Goal: Check status: Check status

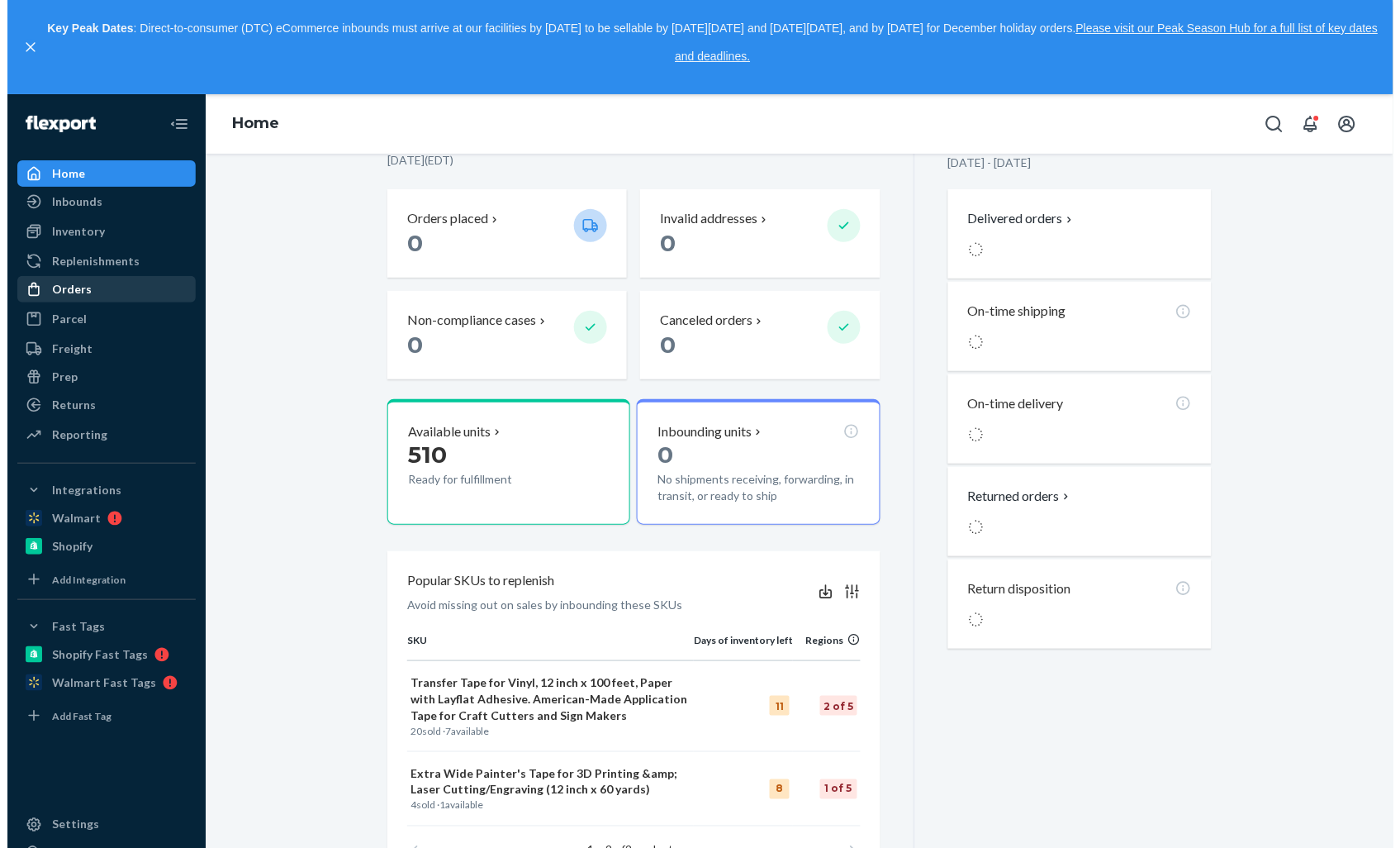
scroll to position [124, 0]
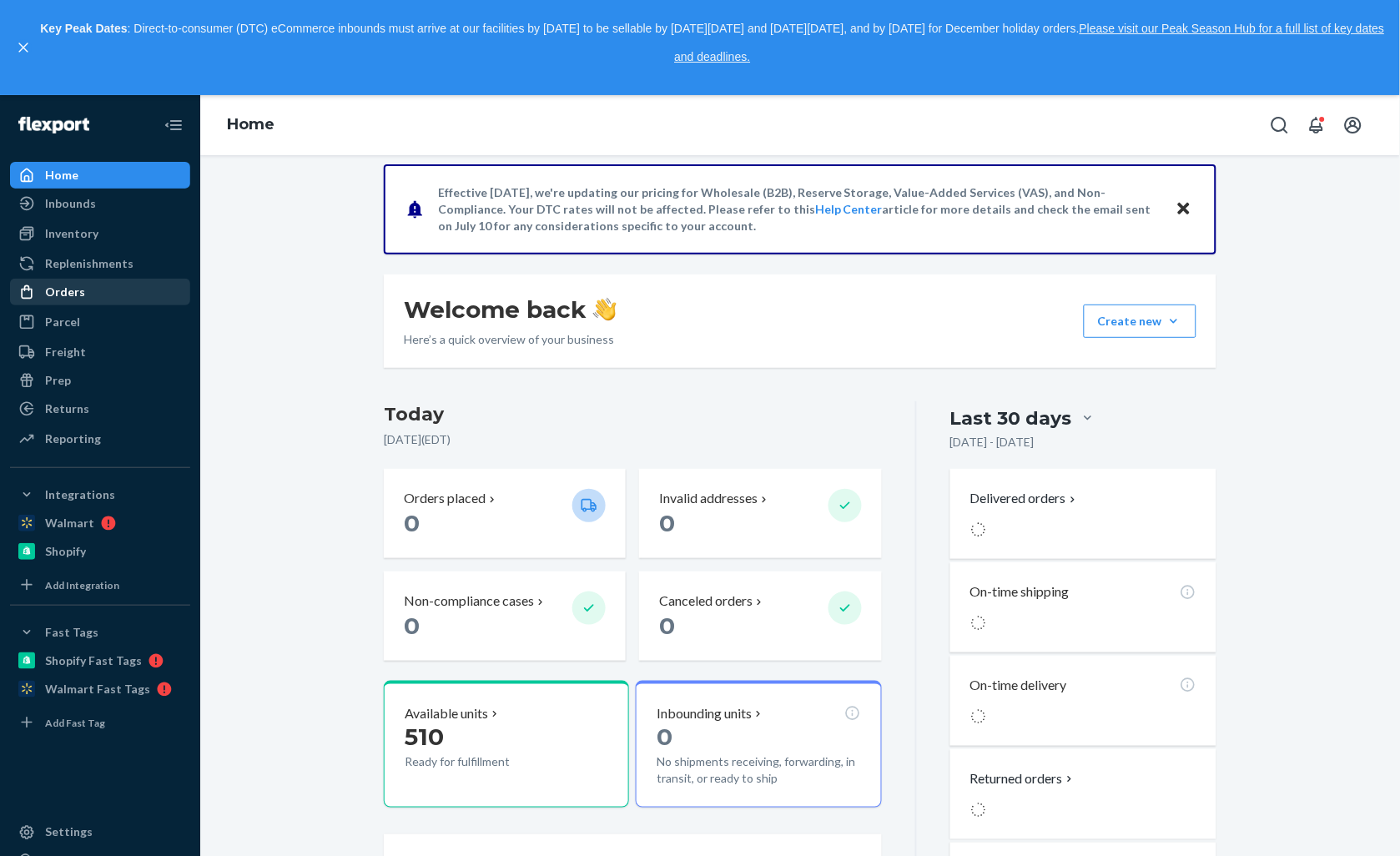
click at [37, 300] on div at bounding box center [31, 292] width 26 height 17
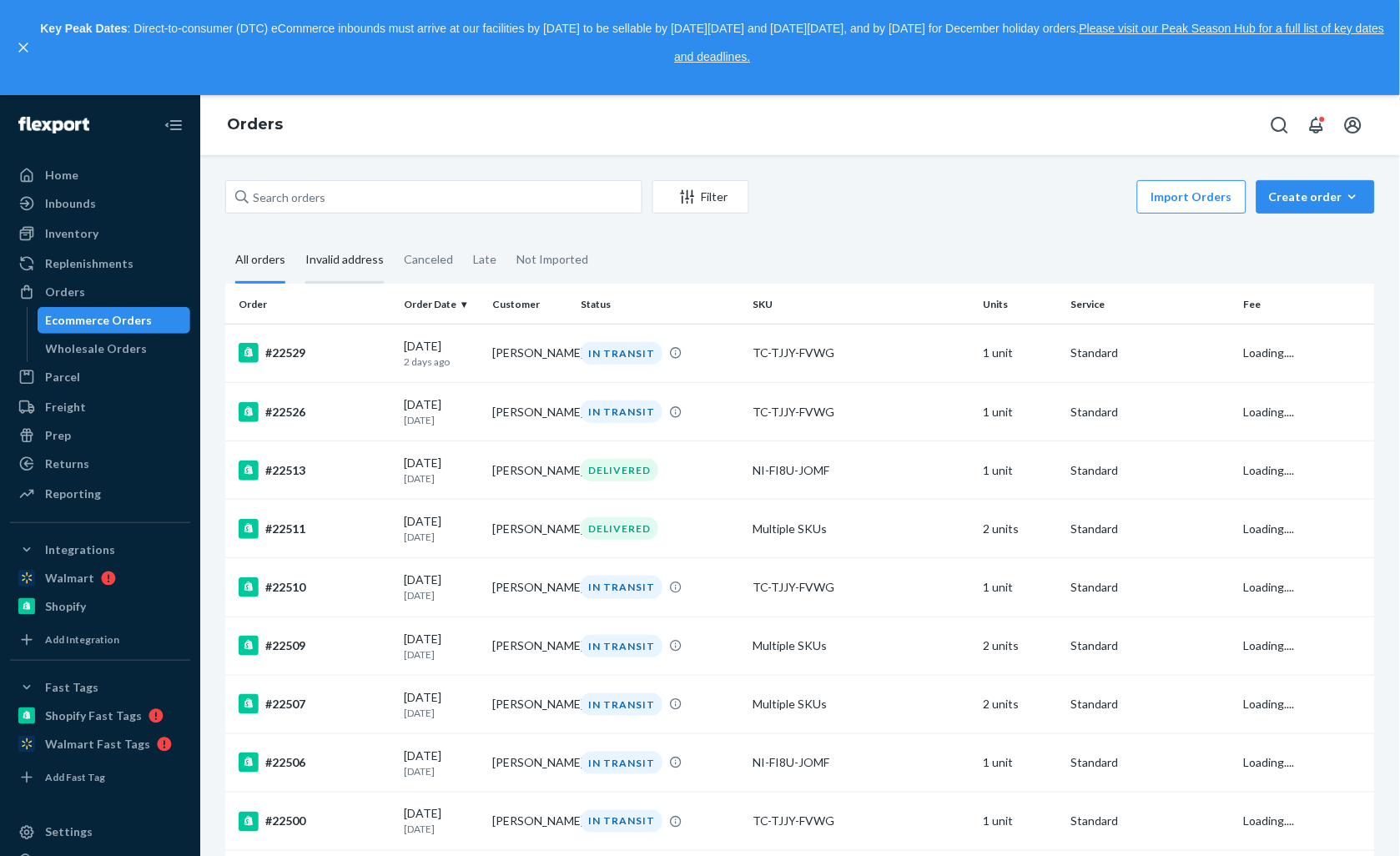
click at [349, 270] on div "Invalid address" at bounding box center [344, 261] width 79 height 46
click at [296, 237] on input "Invalid address" at bounding box center [296, 237] width 0 height 0
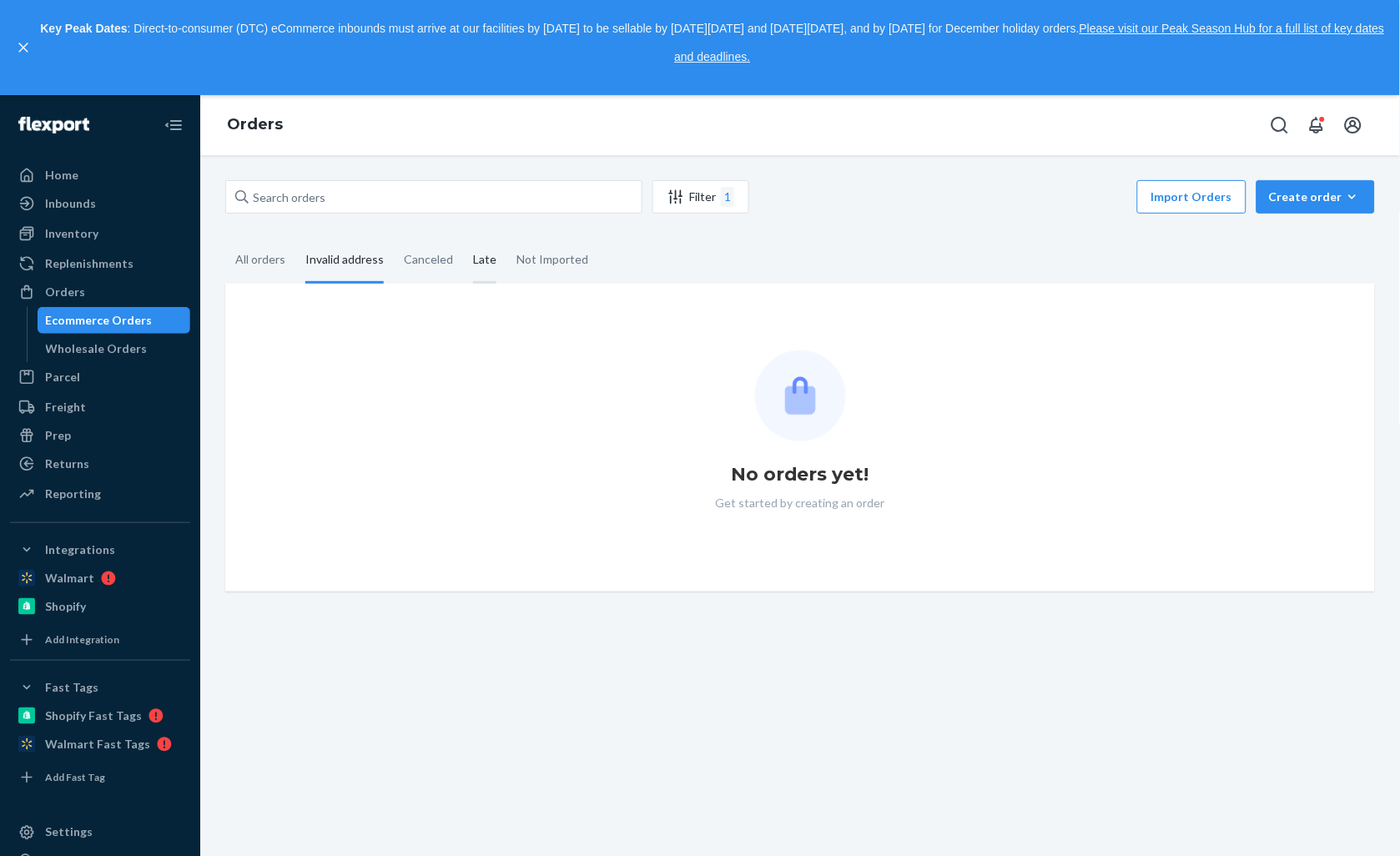
click at [474, 265] on div "Late" at bounding box center [485, 261] width 23 height 46
click at [463, 237] on input "Late" at bounding box center [463, 237] width 0 height 0
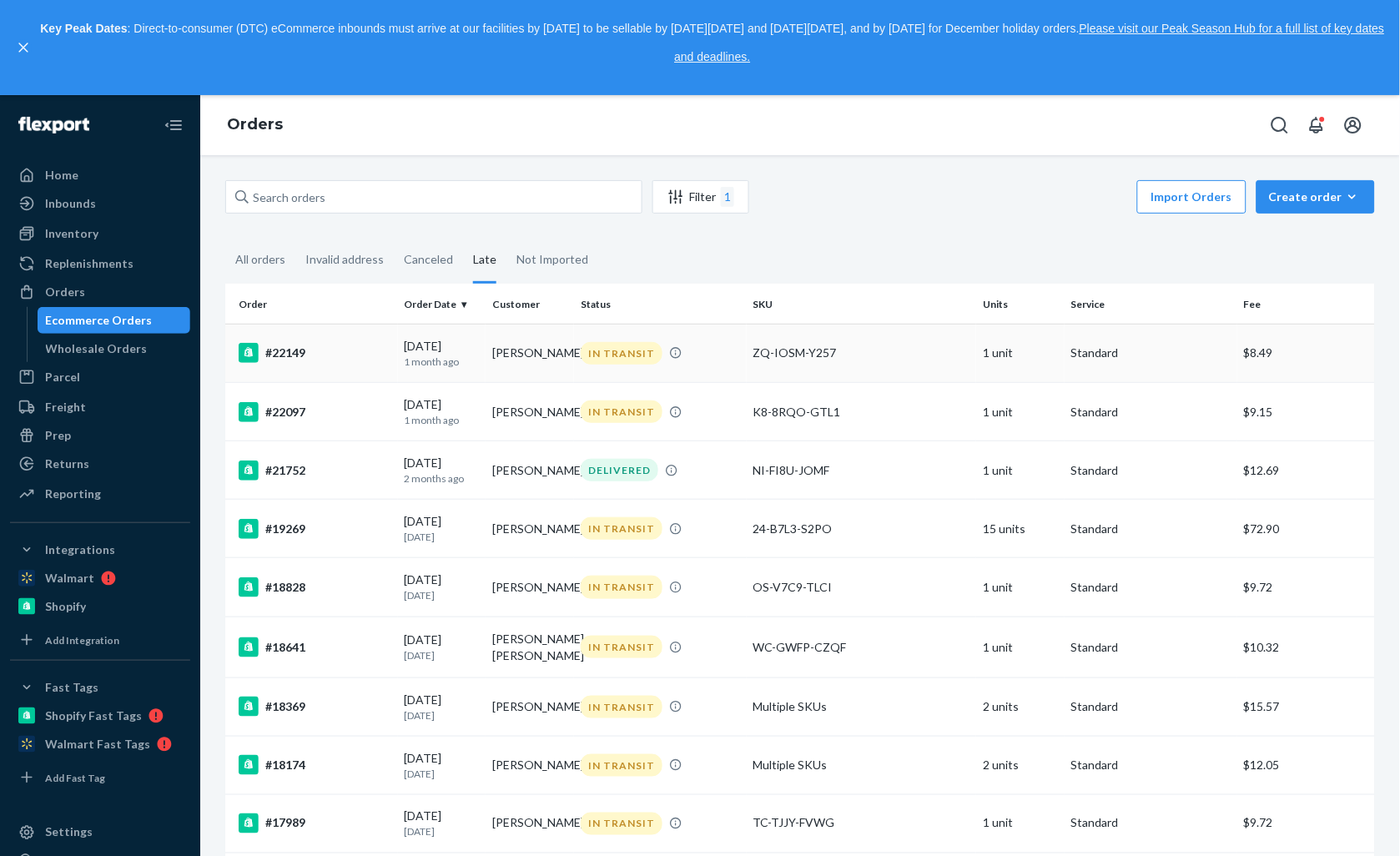
click at [497, 371] on td "[PERSON_NAME]" at bounding box center [529, 353] width 88 height 58
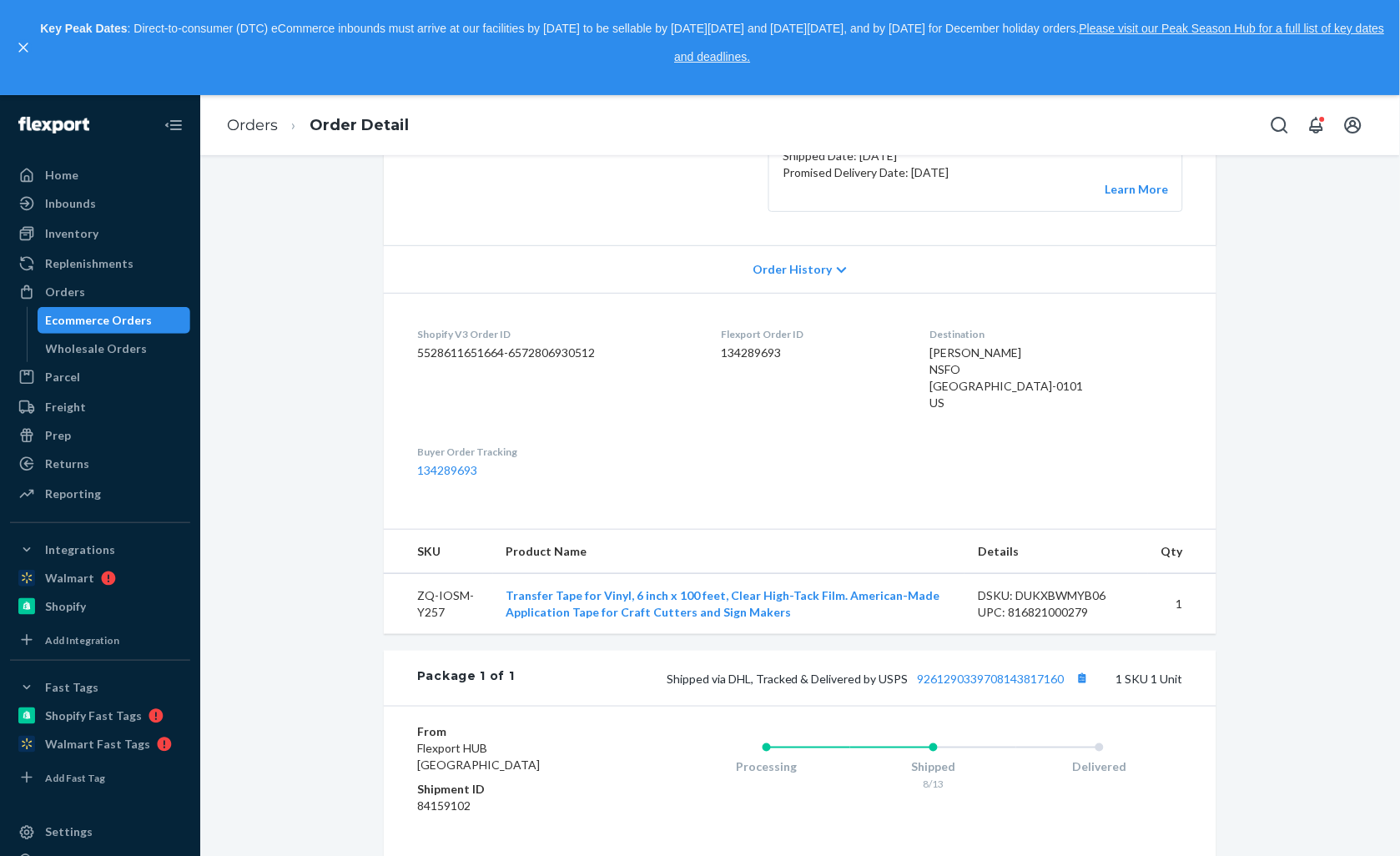
scroll to position [370, 0]
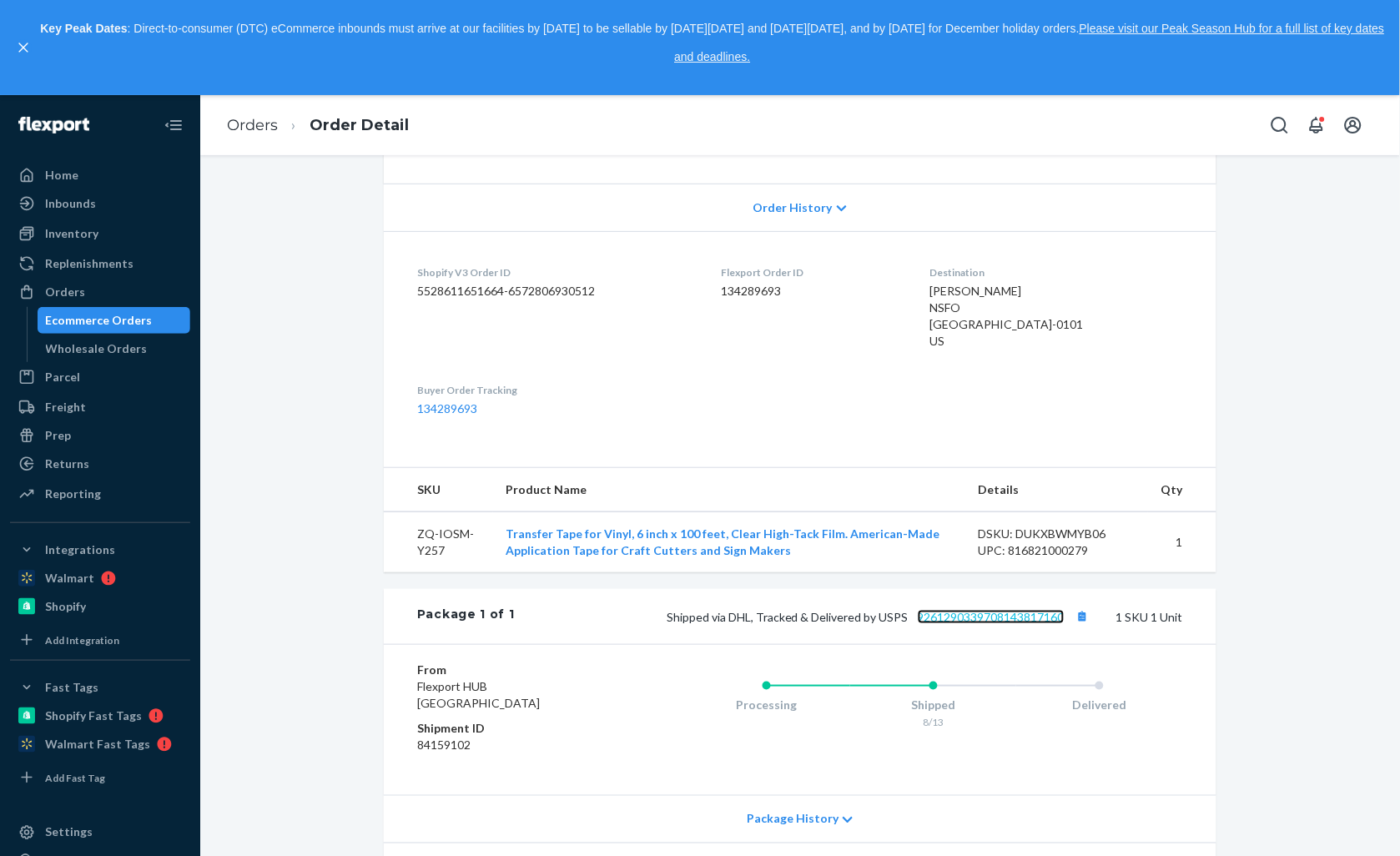
click at [944, 618] on link "9261290339708143817160" at bounding box center [991, 617] width 147 height 15
